Goal: Obtain resource: Download file/media

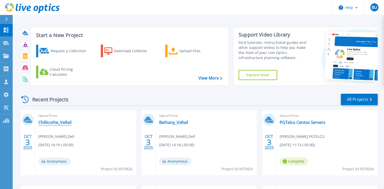
click at [61, 123] on link "Chillicothe_VxRail" at bounding box center [54, 122] width 33 height 5
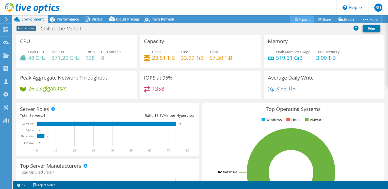
click at [302, 19] on link "Reports" at bounding box center [302, 19] width 24 height 8
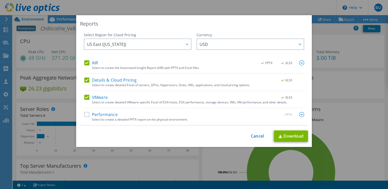
click at [84, 116] on label "Performance" at bounding box center [100, 114] width 33 height 5
click at [0, 0] on input "Performance" at bounding box center [0, 0] width 0 height 0
click at [301, 114] on img at bounding box center [301, 114] width 5 height 5
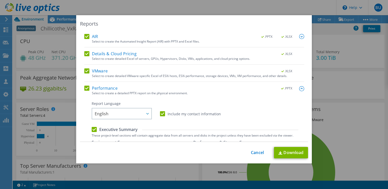
scroll to position [101, 0]
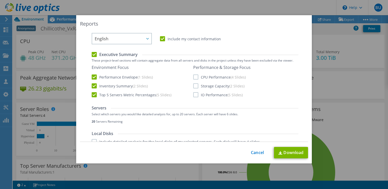
click at [194, 77] on label "CPU Performance (4 Slides)" at bounding box center [219, 77] width 52 height 5
click at [0, 0] on input "CPU Performance (4 Slides)" at bounding box center [0, 0] width 0 height 0
click at [193, 85] on label "Storage Capacity (2 Slides)" at bounding box center [218, 85] width 51 height 5
click at [0, 0] on input "Storage Capacity (2 Slides)" at bounding box center [0, 0] width 0 height 0
click at [194, 95] on label "IO Performance (5 Slides)" at bounding box center [217, 94] width 49 height 5
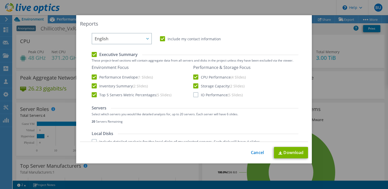
click at [0, 0] on input "IO Performance (5 Slides)" at bounding box center [0, 0] width 0 height 0
click at [286, 152] on link "Download" at bounding box center [291, 152] width 34 height 11
click at [287, 151] on link "Download" at bounding box center [291, 152] width 34 height 11
click at [285, 153] on link "Download" at bounding box center [291, 152] width 34 height 11
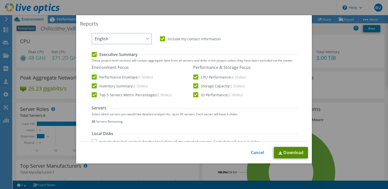
click at [289, 148] on link "Download" at bounding box center [291, 152] width 34 height 11
click at [253, 156] on div "This process may take a while, please wait... Cancel Download" at bounding box center [194, 152] width 228 height 11
click at [255, 153] on link "Cancel" at bounding box center [257, 152] width 13 height 5
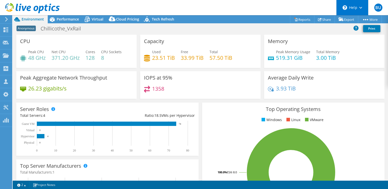
click at [355, 7] on div "\n Help" at bounding box center [352, 7] width 32 height 15
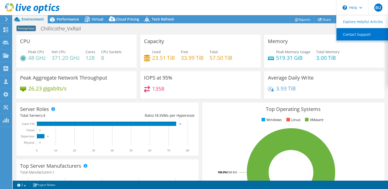
click at [360, 34] on link "Contact Support" at bounding box center [364, 34] width 57 height 12
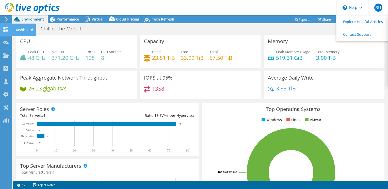
click at [7, 30] on use at bounding box center [6, 29] width 5 height 5
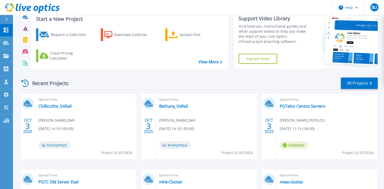
scroll to position [51, 0]
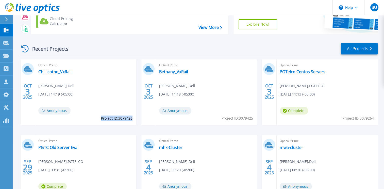
drag, startPoint x: 100, startPoint y: 118, endPoint x: 131, endPoint y: 119, distance: 31.2
click at [131, 119] on span "Project ID: 3079426" at bounding box center [116, 119] width 31 height 6
copy span "Project ID: 3079426"
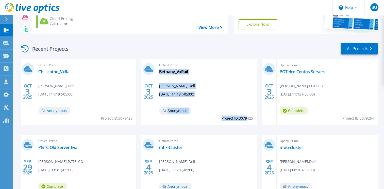
drag, startPoint x: 219, startPoint y: 118, endPoint x: 247, endPoint y: 119, distance: 27.7
click at [247, 119] on div "Optical Prime Bethany_VxRail Nick Hoffman , Dell 10/03/2025, 14:18 (-05:00) Ano…" at bounding box center [206, 92] width 101 height 66
click at [253, 120] on div "Optical Prime Bethany_VxRail Nick Hoffman , Dell 10/03/2025, 14:18 (-05:00) Ano…" at bounding box center [206, 92] width 101 height 66
drag, startPoint x: 253, startPoint y: 118, endPoint x: 238, endPoint y: 119, distance: 15.0
click at [238, 119] on div "Optical Prime Bethany_VxRail Nick Hoffman , Dell 10/03/2025, 14:18 (-05:00) Ano…" at bounding box center [206, 92] width 101 height 66
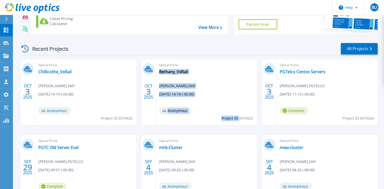
drag, startPoint x: 238, startPoint y: 119, endPoint x: 237, endPoint y: 125, distance: 6.3
click at [237, 125] on div "Optical Prime Bethany_VxRail Nick Hoffman , Dell 10/03/2025, 14:18 (-05:00) Ano…" at bounding box center [206, 92] width 101 height 66
click at [231, 120] on span "Project ID: 3079425" at bounding box center [236, 119] width 31 height 6
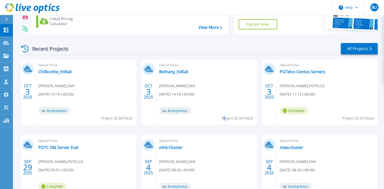
click at [224, 119] on span "Project ID: 3079425" at bounding box center [236, 119] width 31 height 6
drag, startPoint x: 224, startPoint y: 119, endPoint x: 252, endPoint y: 119, distance: 27.4
click at [252, 119] on span "Project ID: 3079425" at bounding box center [236, 119] width 31 height 6
copy span "Project ID: 3079425"
click at [171, 72] on link "Bethany_VxRail" at bounding box center [173, 71] width 29 height 5
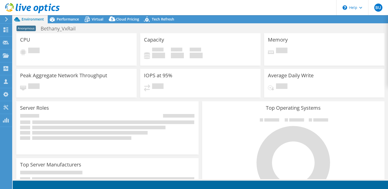
select select "USD"
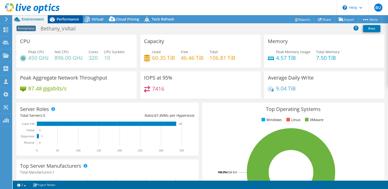
click at [62, 19] on span "Performance" at bounding box center [68, 19] width 22 height 5
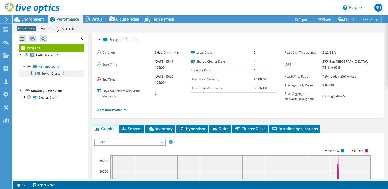
click at [27, 73] on div at bounding box center [26, 72] width 5 height 5
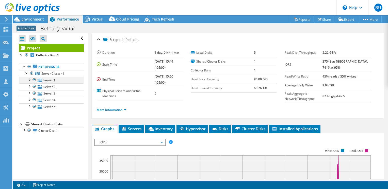
click at [28, 80] on div at bounding box center [29, 79] width 5 height 5
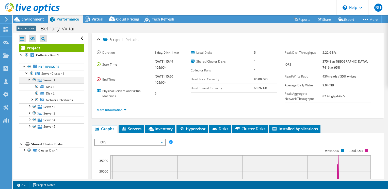
click at [28, 80] on div at bounding box center [29, 79] width 5 height 5
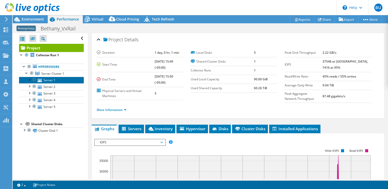
click at [52, 80] on link "Server 1" at bounding box center [51, 80] width 65 height 7
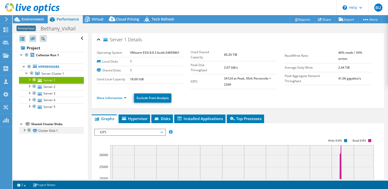
click at [23, 130] on div at bounding box center [24, 129] width 5 height 5
